Goal: Information Seeking & Learning: Understand process/instructions

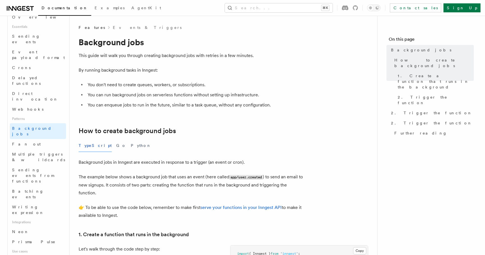
scroll to position [231, 0]
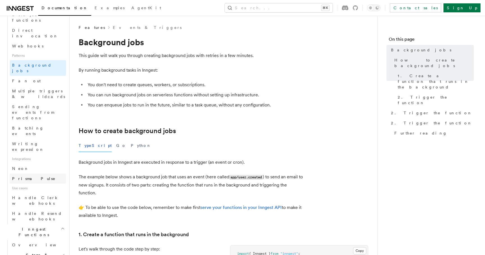
click at [32, 176] on span "Prisma Pulse" at bounding box center [34, 178] width 44 height 4
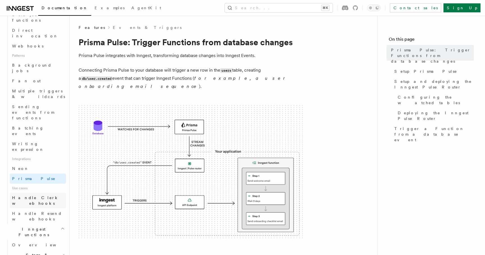
click at [38, 195] on span "Handle Clerk webhooks" at bounding box center [35, 200] width 47 height 10
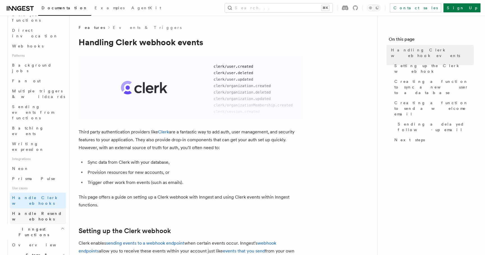
click at [42, 211] on span "Handle Resend webhooks" at bounding box center [37, 216] width 50 height 10
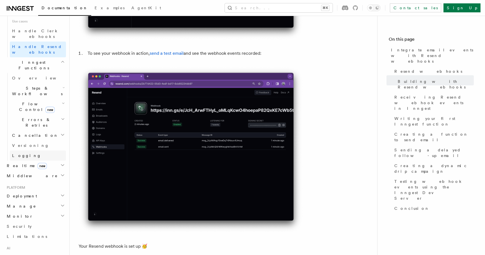
scroll to position [397, 0]
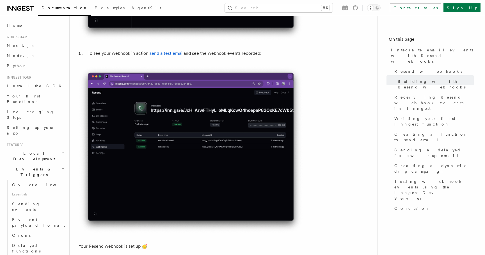
scroll to position [2205, 0]
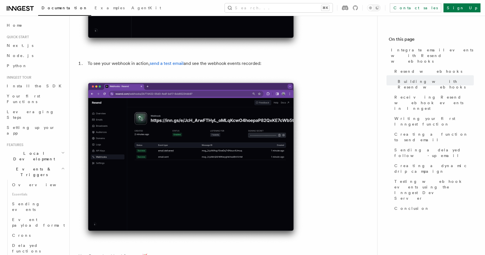
click at [50, 164] on h2 "Events & Triggers" at bounding box center [34, 172] width 61 height 16
click at [41, 180] on h2 "Inngest Functions" at bounding box center [34, 188] width 61 height 16
click at [48, 206] on h2 "Middleware" at bounding box center [34, 211] width 61 height 10
click at [50, 206] on h2 "Middleware" at bounding box center [34, 211] width 61 height 10
click at [49, 148] on h2 "Local Development" at bounding box center [34, 156] width 61 height 16
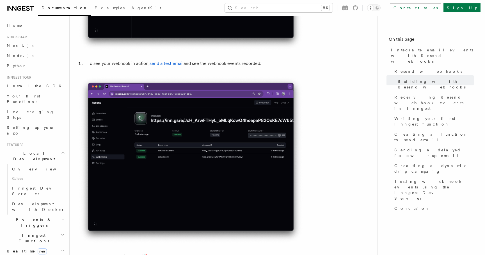
click at [43, 148] on h2 "Local Development" at bounding box center [34, 156] width 61 height 16
click at [41, 164] on h2 "Events & Triggers" at bounding box center [34, 172] width 61 height 16
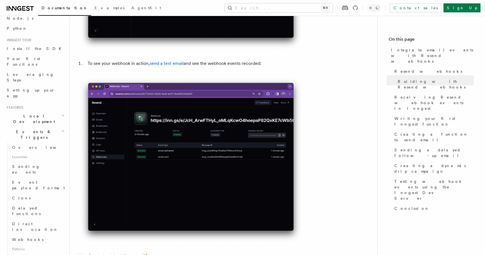
scroll to position [36, 0]
click at [41, 128] on h2 "Events & Triggers" at bounding box center [34, 136] width 61 height 16
click at [27, 192] on span "Deployment" at bounding box center [20, 195] width 33 height 6
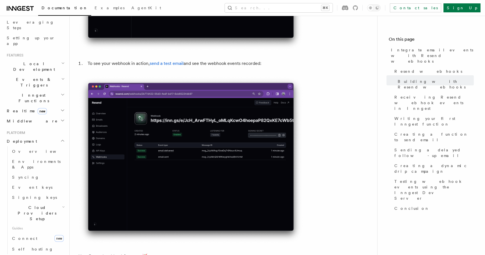
scroll to position [98, 0]
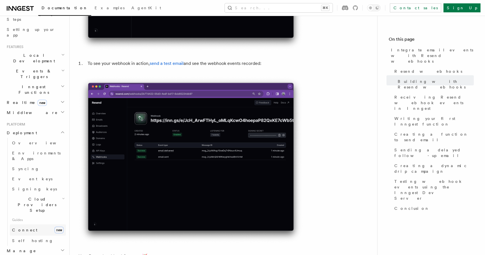
click at [30, 224] on link "Connect new" at bounding box center [38, 229] width 56 height 11
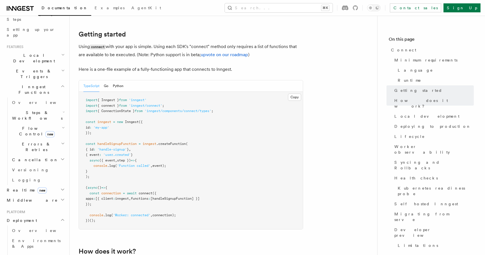
scroll to position [365, 0]
click at [122, 110] on span "{ ConnectionState }" at bounding box center [115, 112] width 37 height 4
copy span "ConnectionState"
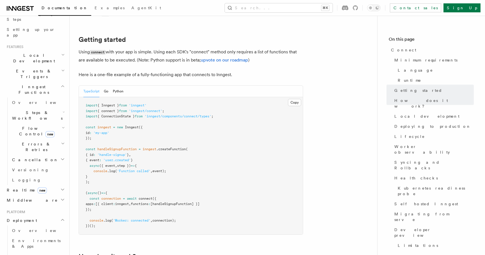
scroll to position [370, 0]
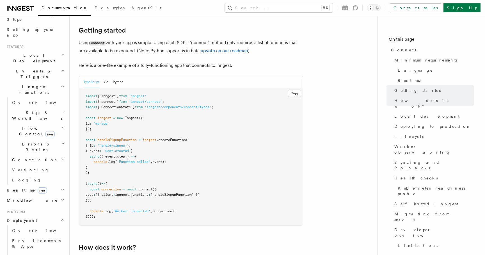
drag, startPoint x: 103, startPoint y: 180, endPoint x: 84, endPoint y: 170, distance: 21.6
click at [84, 170] on pre "import { Inngest } from 'inngest' import { connect } from 'inngest/connect' ; i…" at bounding box center [191, 156] width 224 height 137
copy code "const connection = await connect ({ apps : [{ client : inngest , functions : [h…"
click at [113, 193] on span "[{ client" at bounding box center [104, 195] width 18 height 4
drag, startPoint x: 101, startPoint y: 179, endPoint x: 83, endPoint y: 169, distance: 20.8
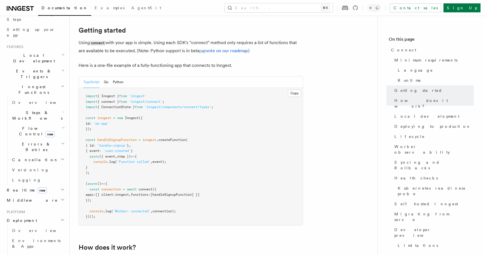
click at [83, 169] on pre "import { Inngest } from 'inngest' import { connect } from 'inngest/connect' ; i…" at bounding box center [191, 156] width 224 height 137
click at [131, 170] on pre "import { Inngest } from 'inngest' import { connect } from 'inngest/connect' ; i…" at bounding box center [191, 156] width 224 height 137
click at [144, 187] on span "connect" at bounding box center [146, 189] width 14 height 4
copy span "connect"
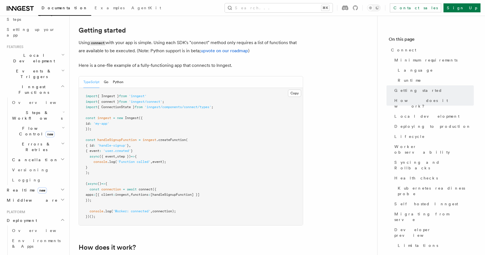
click at [153, 100] on span "'inngest/connect'" at bounding box center [145, 102] width 33 height 4
copy code "import { connect } from 'inngest/connect' ;"
drag, startPoint x: 99, startPoint y: 179, endPoint x: 85, endPoint y: 168, distance: 16.8
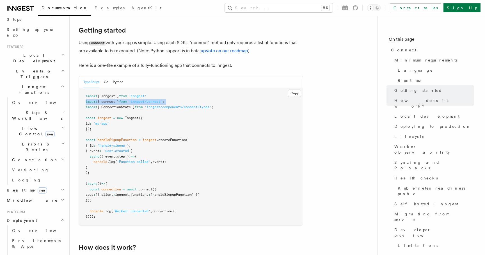
click at [85, 168] on pre "import { Inngest } from 'inngest' import { connect } from 'inngest/connect' ; i…" at bounding box center [191, 156] width 224 height 137
copy code "const connection = await connect ({ apps : [{ client : inngest , functions : [h…"
click at [156, 187] on span "({" at bounding box center [154, 189] width 4 height 4
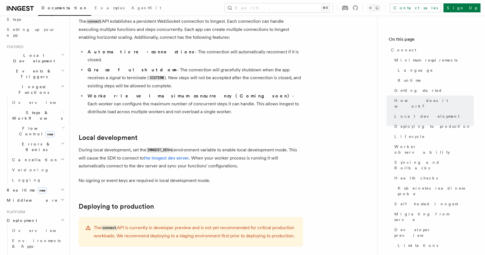
scroll to position [609, 0]
drag, startPoint x: 174, startPoint y: 120, endPoint x: 147, endPoint y: 121, distance: 26.4
click at [147, 147] on code "INNGEST_DEV=1" at bounding box center [160, 149] width 28 height 5
copy code "INNGEST_DEV=1"
